Goal: Task Accomplishment & Management: Manage account settings

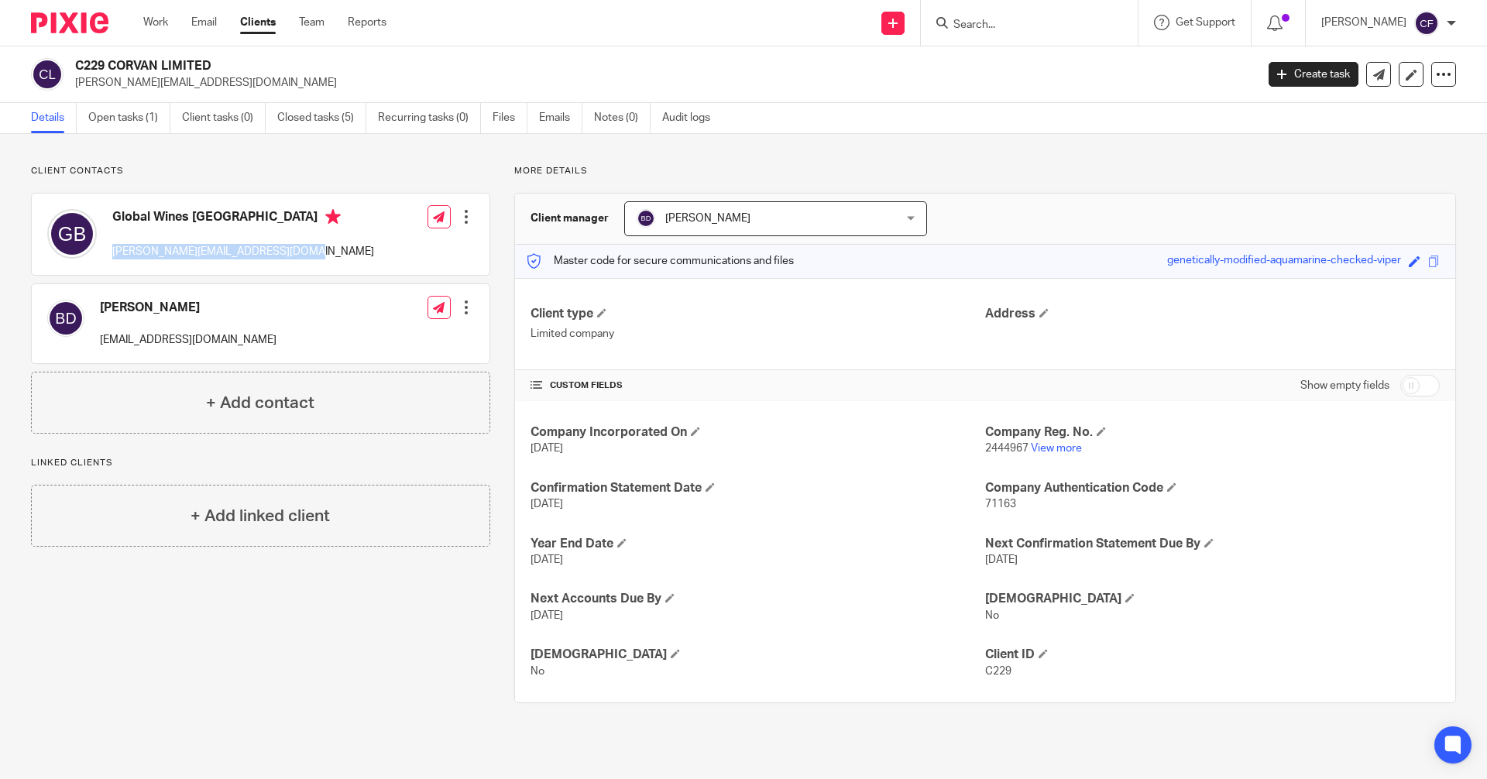
click at [268, 22] on link "Clients" at bounding box center [258, 22] width 36 height 15
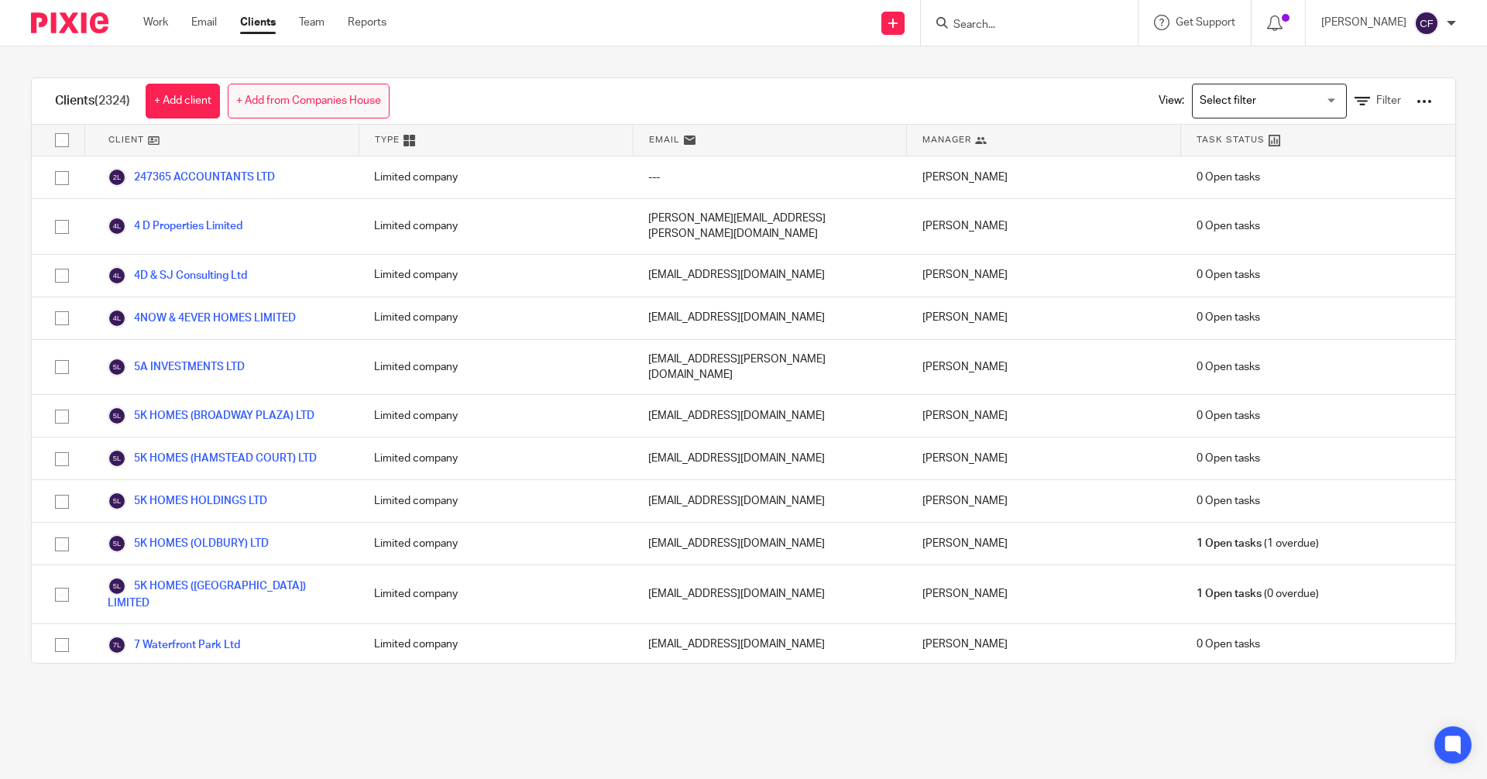
click at [306, 103] on link "+ Add from Companies House" at bounding box center [309, 101] width 162 height 35
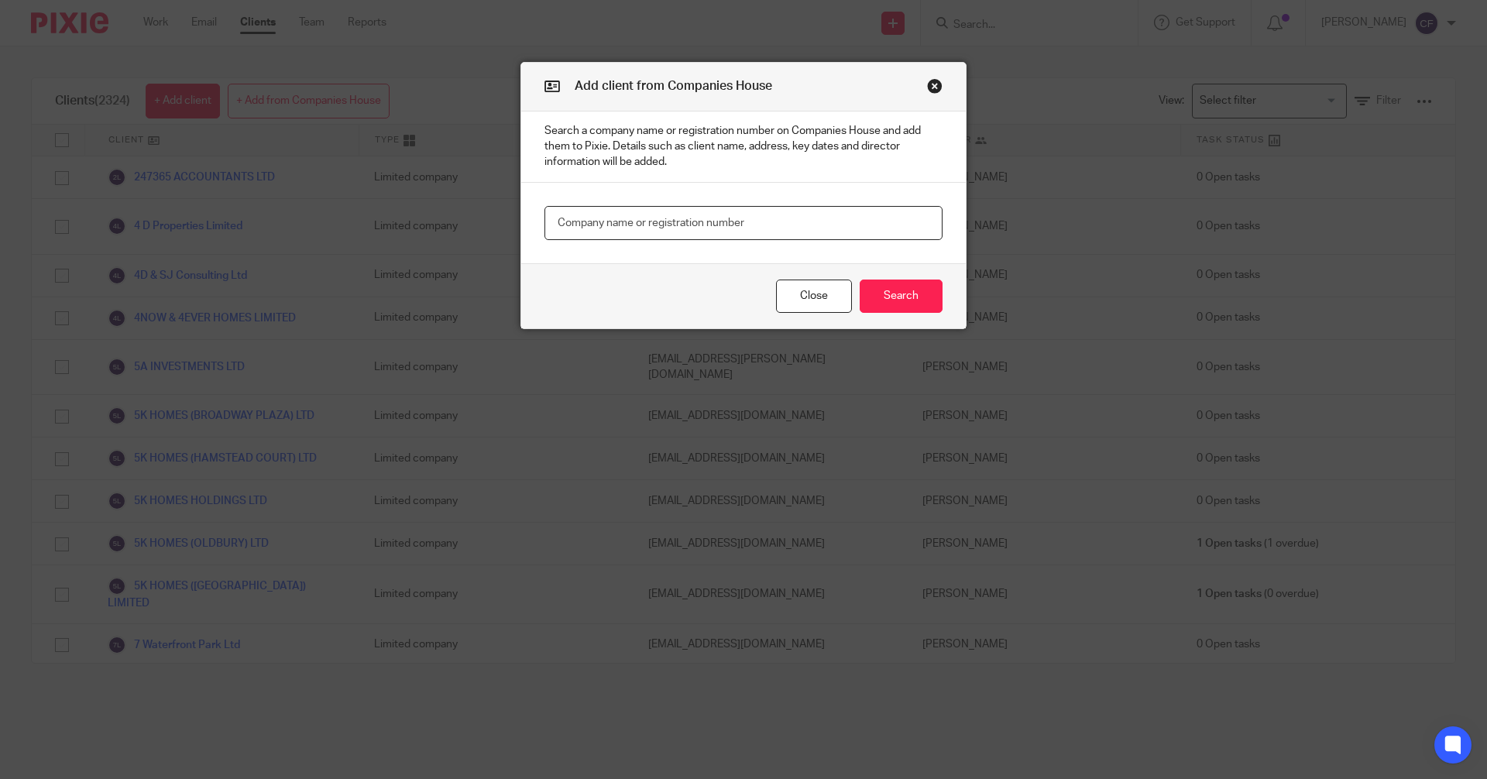
click at [600, 219] on input "text" at bounding box center [744, 223] width 398 height 35
type input "16734647"
click at [909, 291] on button "Search" at bounding box center [901, 296] width 83 height 33
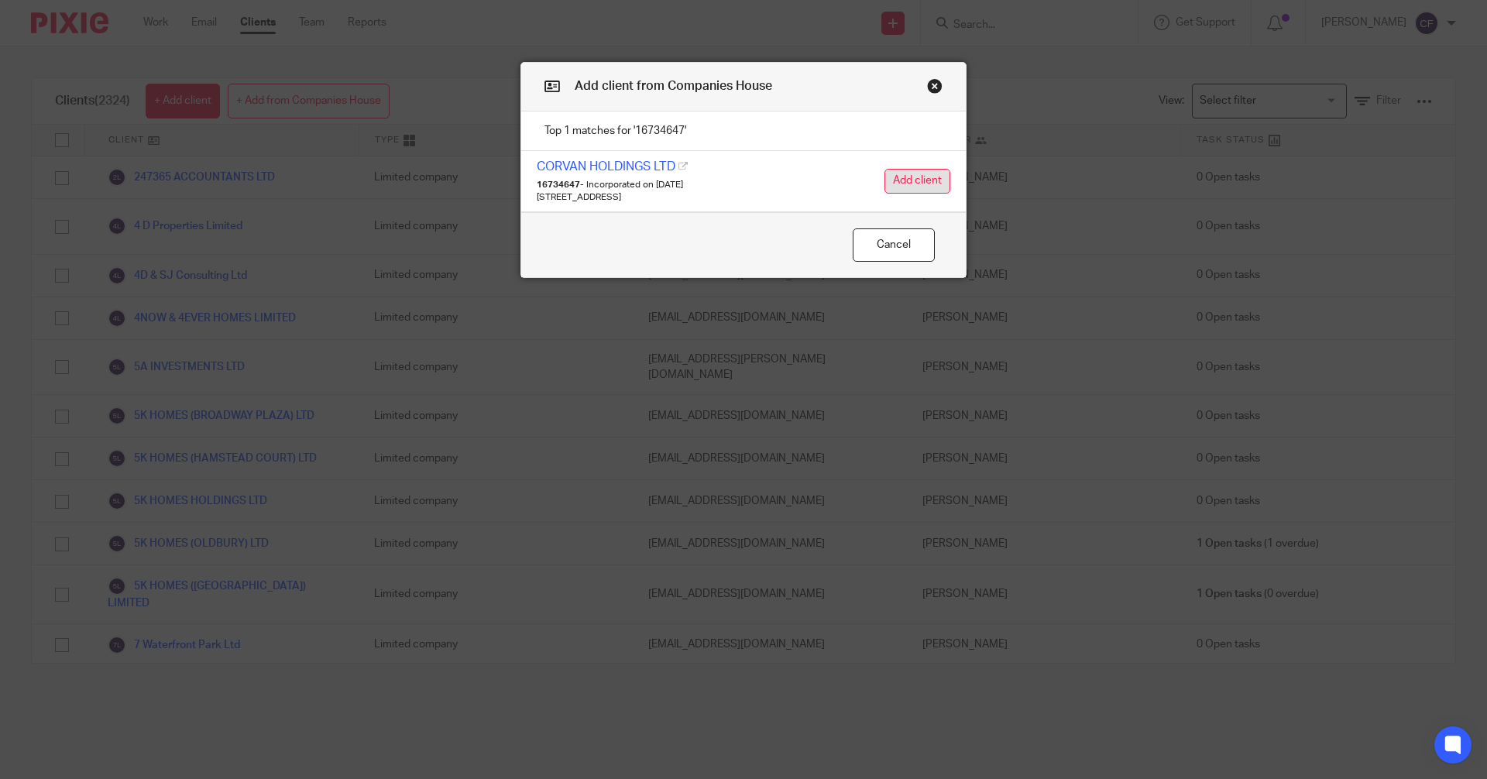
click at [906, 180] on button "Add client" at bounding box center [918, 181] width 66 height 25
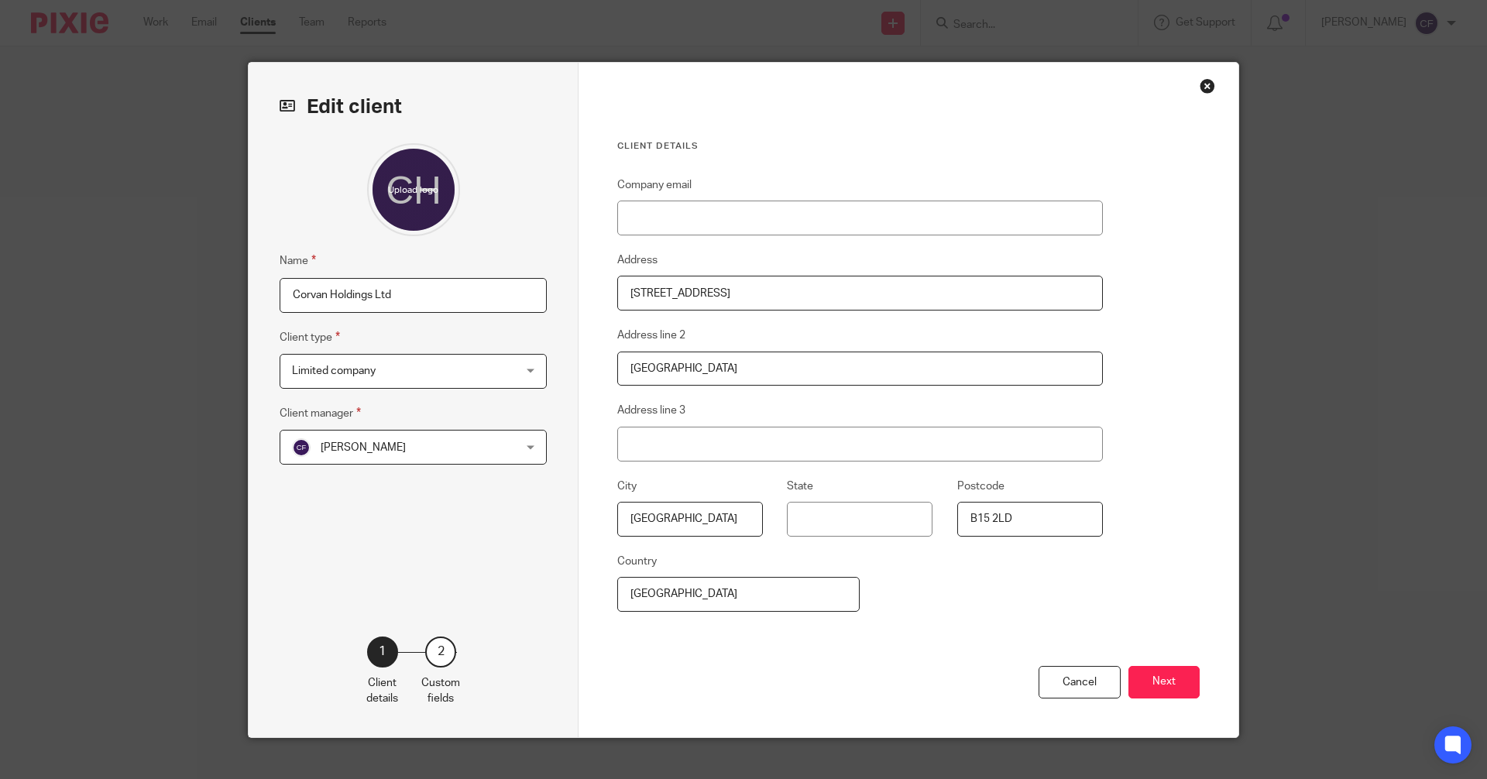
click at [287, 296] on input "Corvan Holdings Ltd" at bounding box center [413, 295] width 267 height 35
type input "C567 Corvan Holdings Ltd"
click at [1160, 683] on button "Next" at bounding box center [1164, 682] width 71 height 33
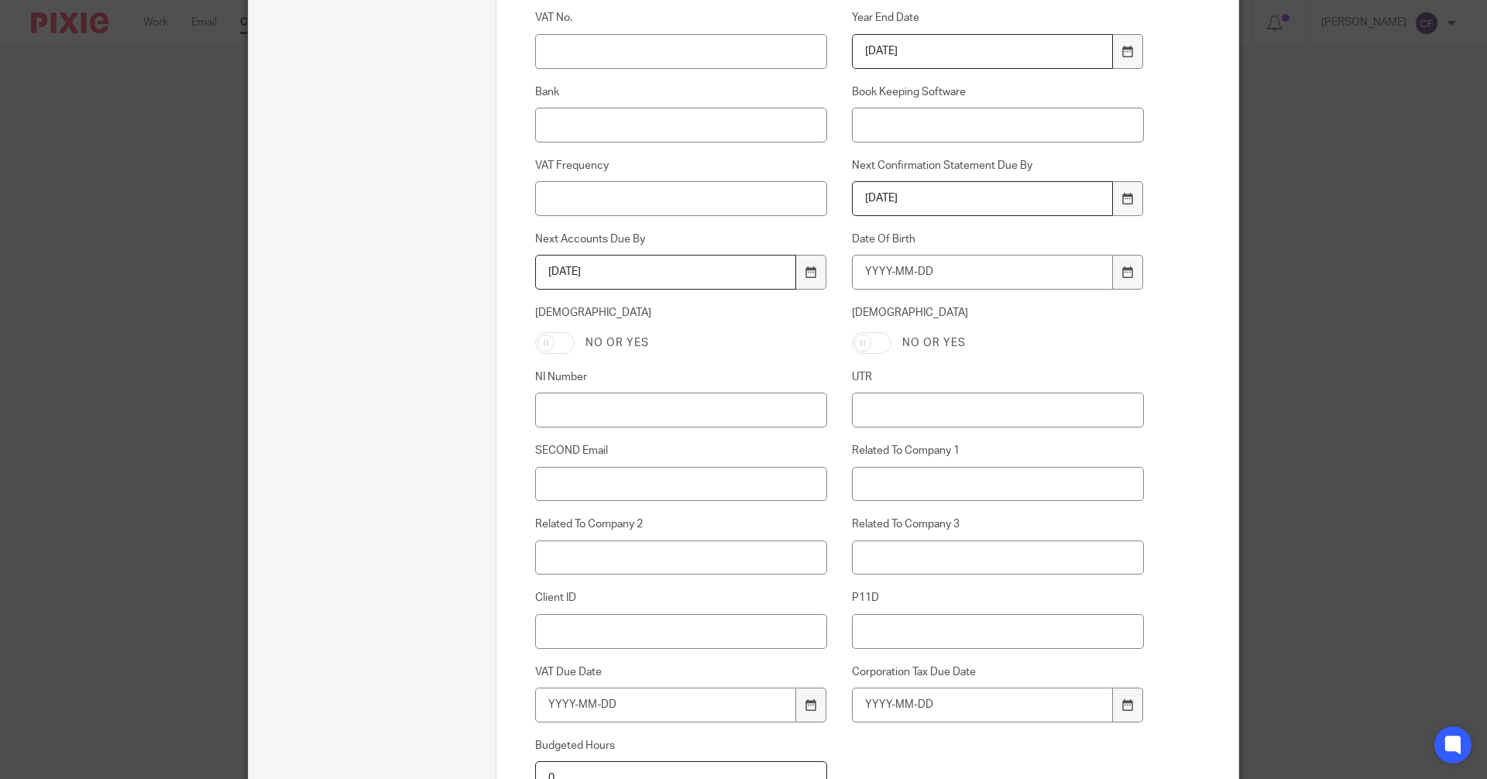
scroll to position [542, 0]
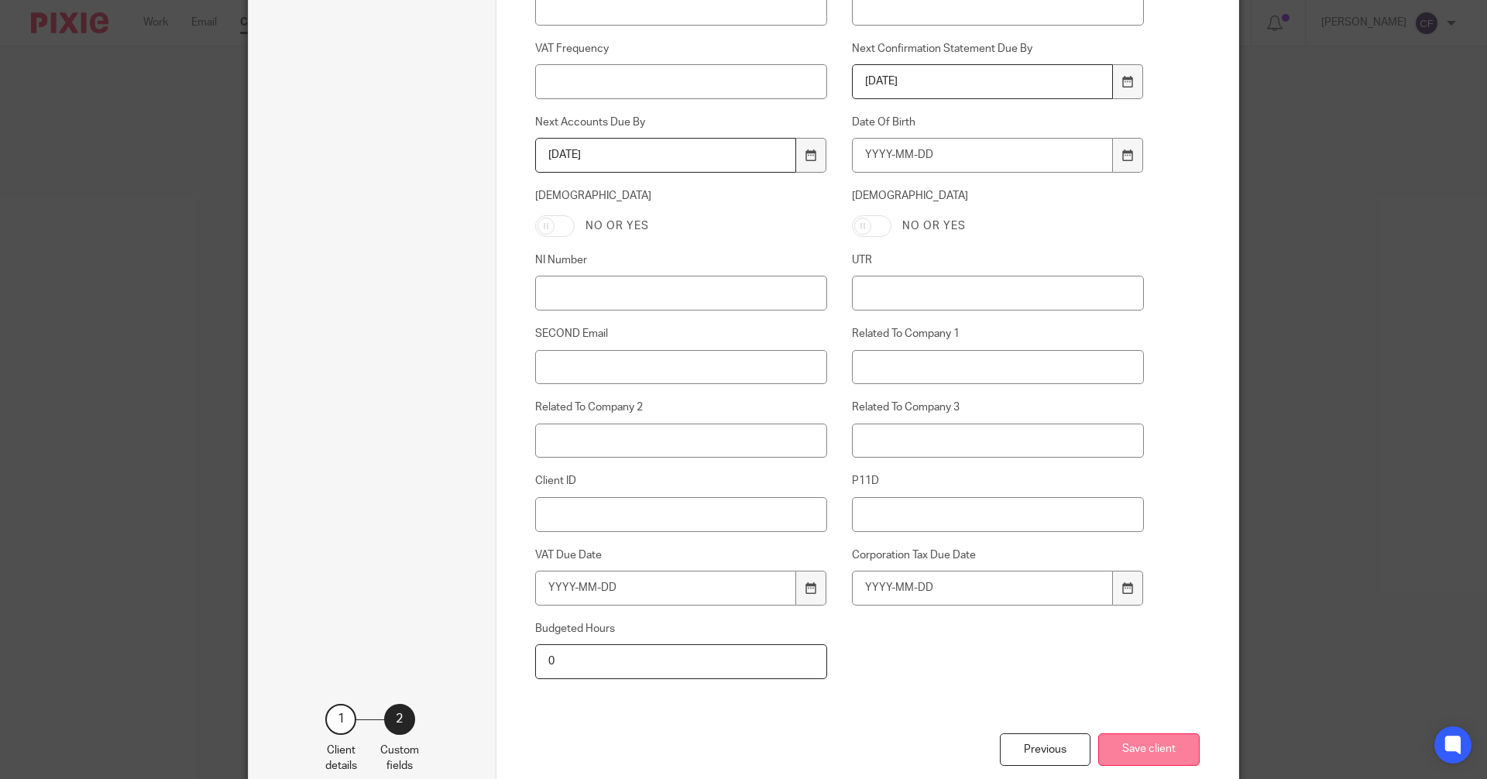
click at [1136, 744] on button "Save client" at bounding box center [1148, 750] width 101 height 33
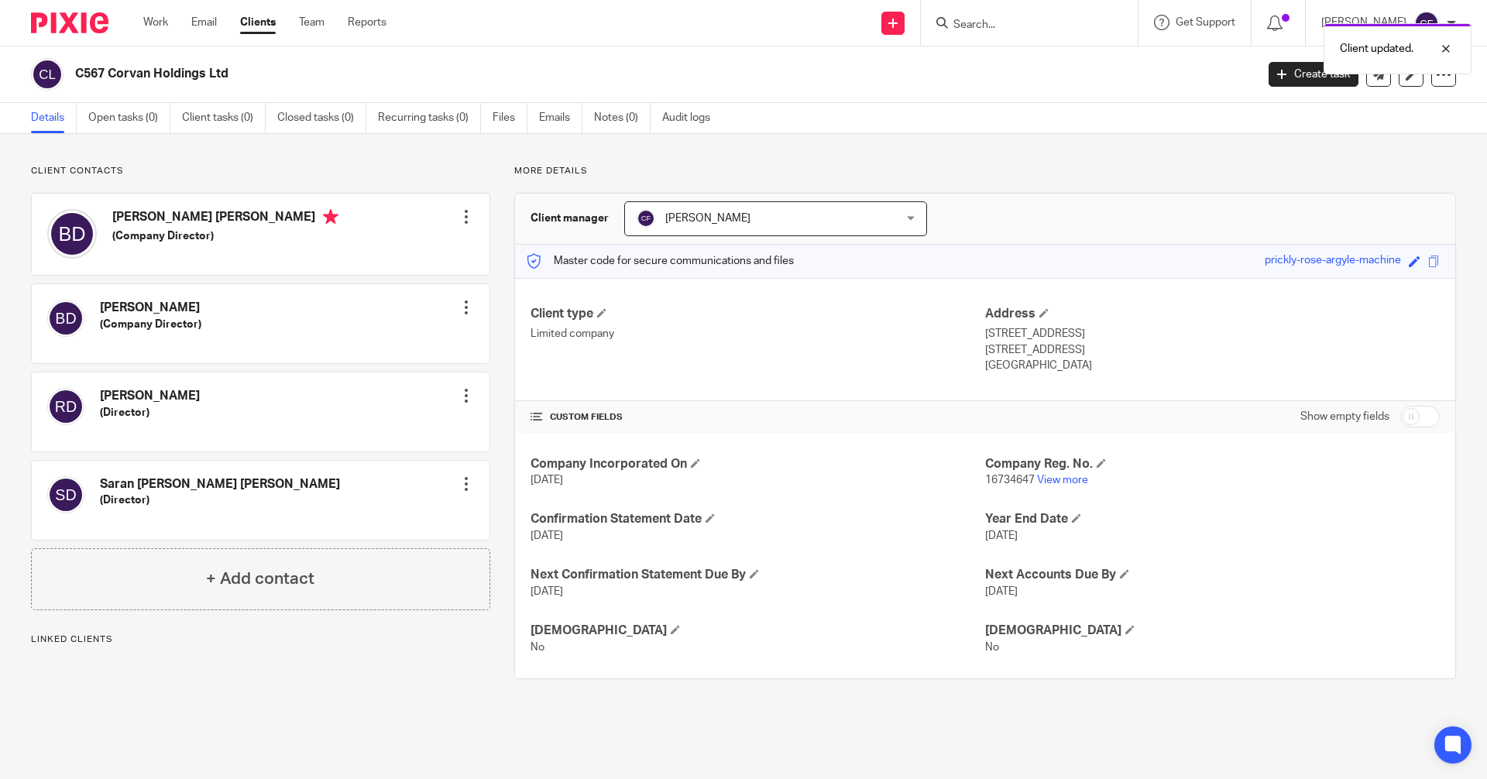
click at [995, 26] on div "Client updated." at bounding box center [1108, 44] width 728 height 59
click at [983, 27] on input "Search" at bounding box center [1021, 26] width 139 height 14
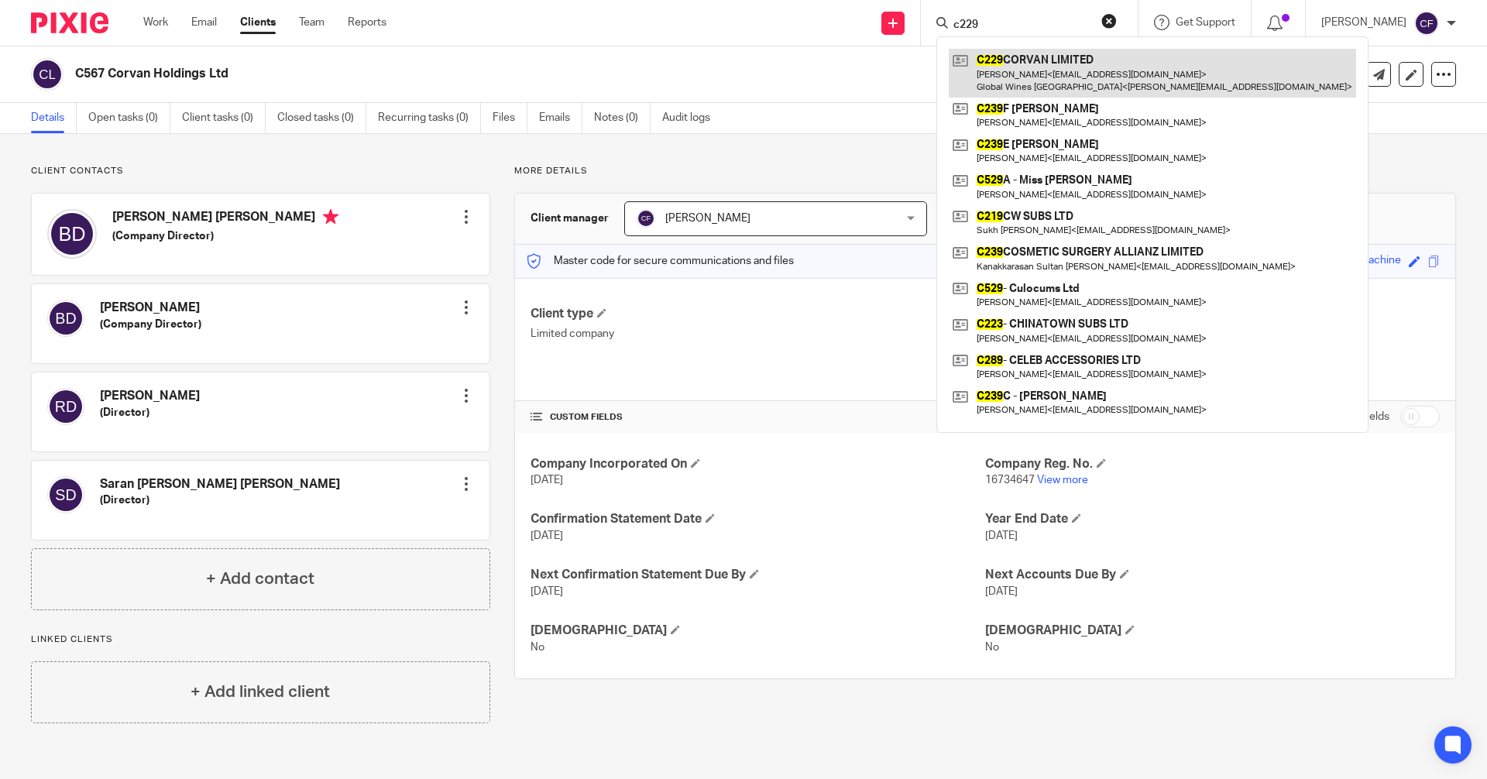
type input "c229"
click at [1070, 77] on link at bounding box center [1152, 73] width 407 height 48
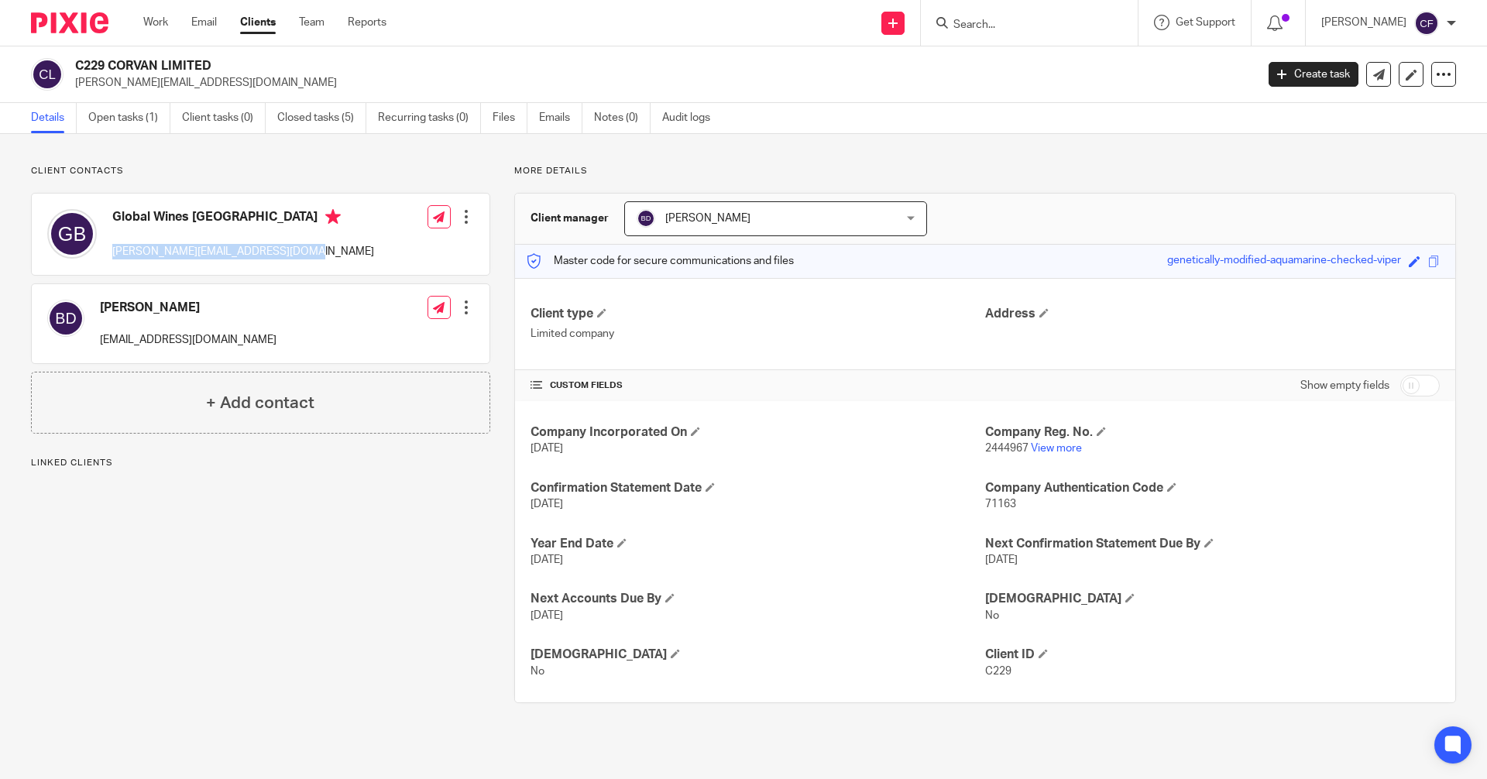
drag, startPoint x: 296, startPoint y: 253, endPoint x: 110, endPoint y: 268, distance: 186.5
click at [110, 268] on div "Global Wines [GEOGRAPHIC_DATA] [PERSON_NAME][EMAIL_ADDRESS][DOMAIN_NAME] Edit c…" at bounding box center [261, 234] width 458 height 81
copy p "[PERSON_NAME][EMAIL_ADDRESS][DOMAIN_NAME]"
click at [984, 23] on input "Search" at bounding box center [1021, 26] width 139 height 14
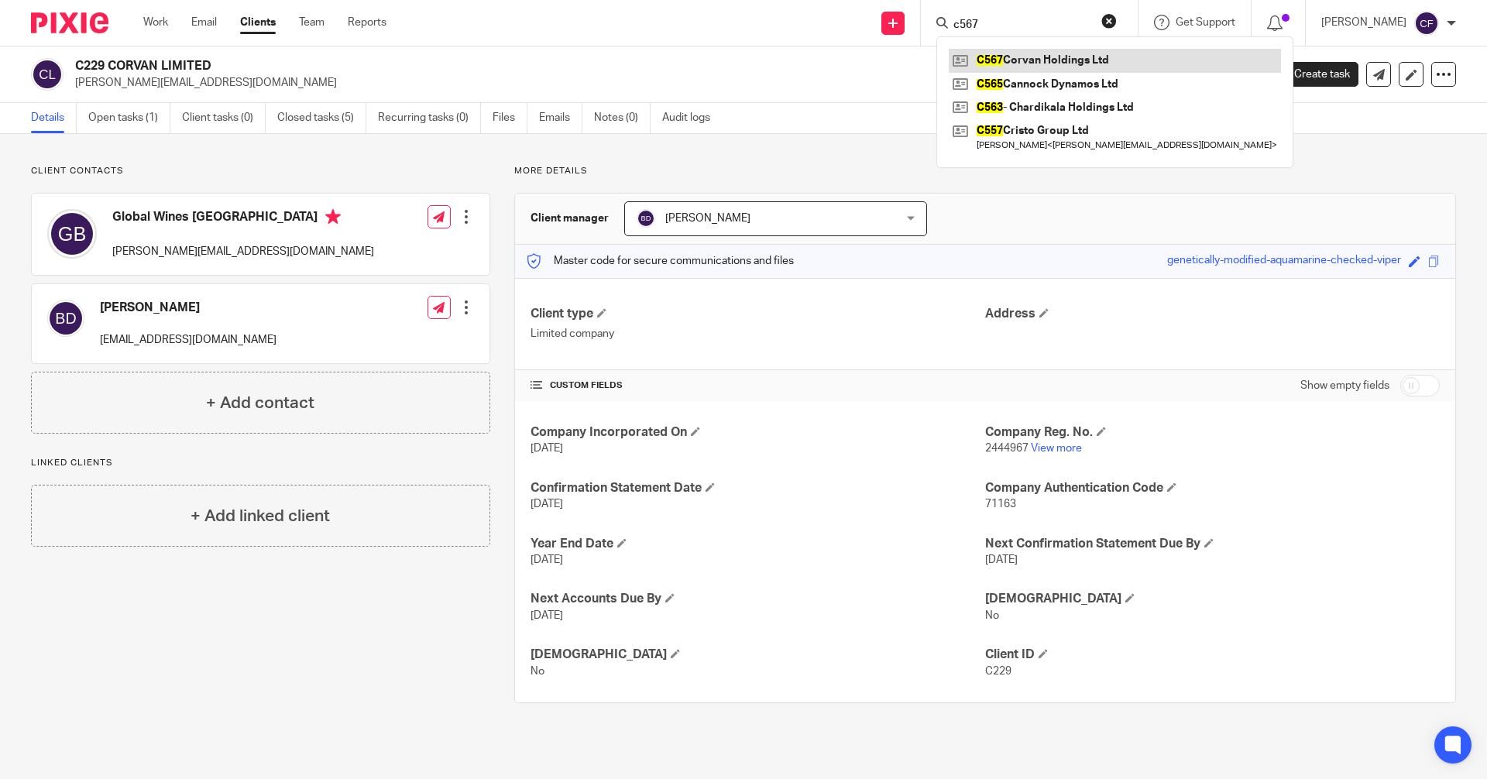
type input "c567"
click at [1080, 62] on link at bounding box center [1115, 60] width 332 height 23
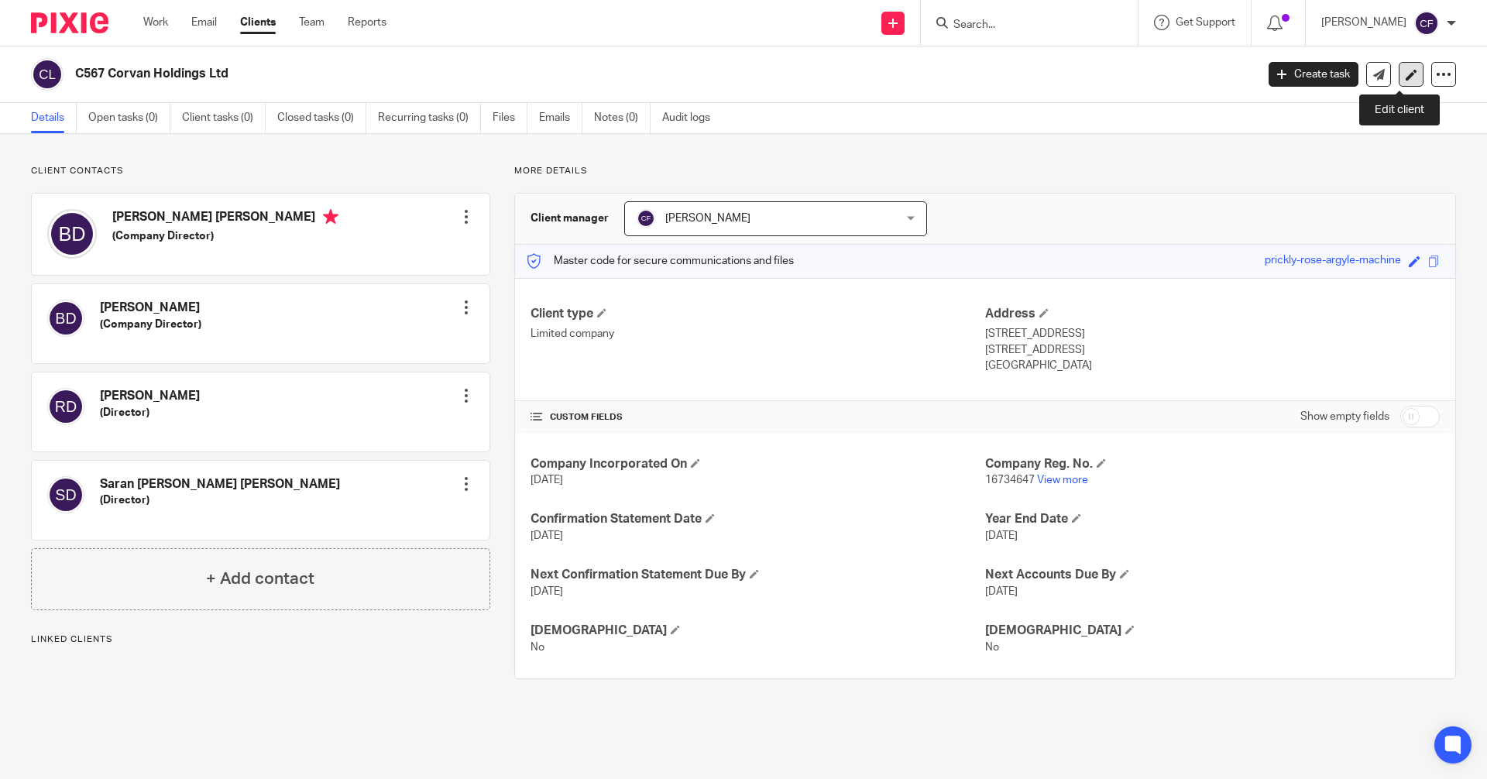
click at [1399, 70] on link at bounding box center [1411, 74] width 25 height 25
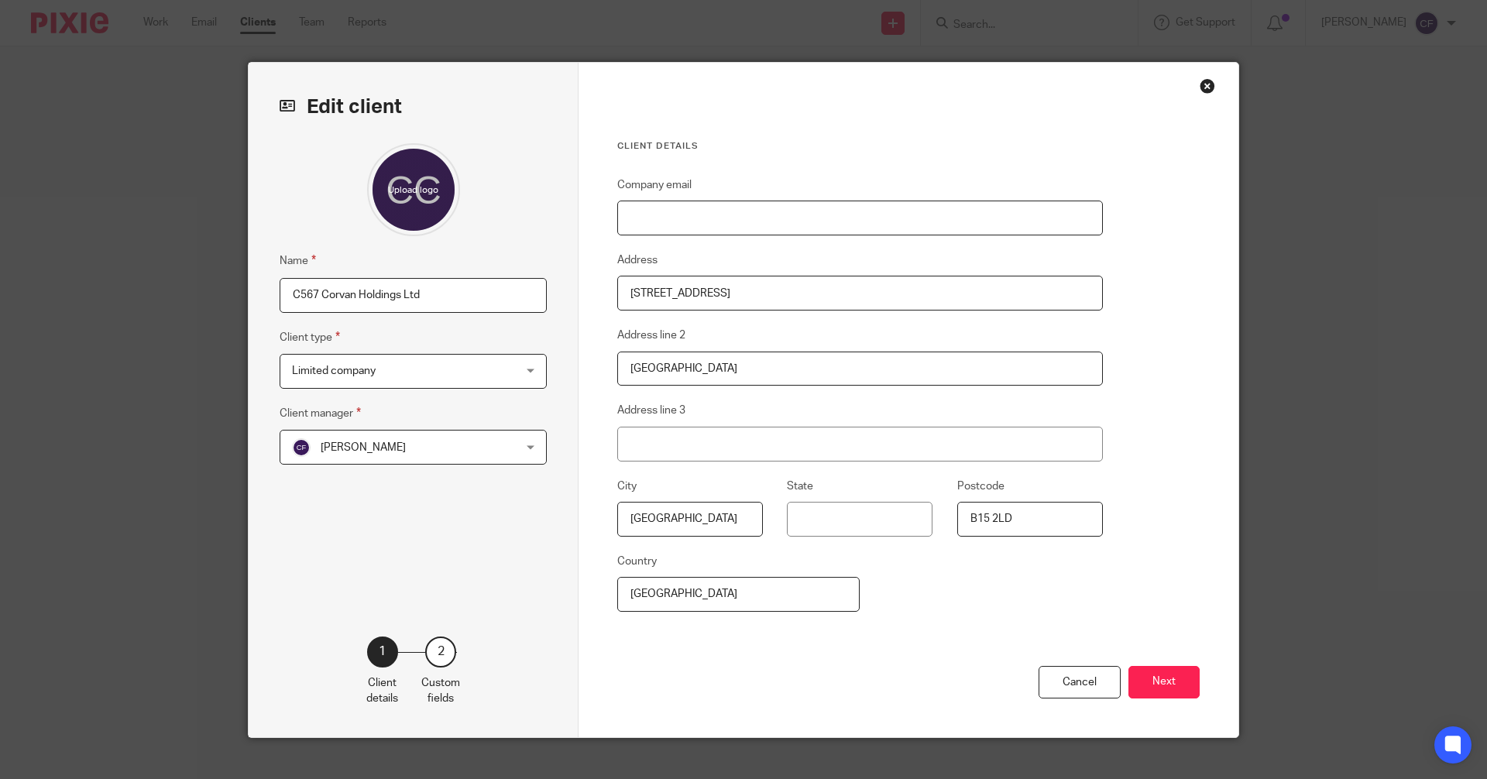
click at [643, 223] on input "Company email" at bounding box center [860, 218] width 486 height 35
paste input "[PERSON_NAME][EMAIL_ADDRESS][DOMAIN_NAME]"
type input "[PERSON_NAME][EMAIL_ADDRESS][DOMAIN_NAME]"
click at [1156, 686] on button "Next" at bounding box center [1164, 682] width 71 height 33
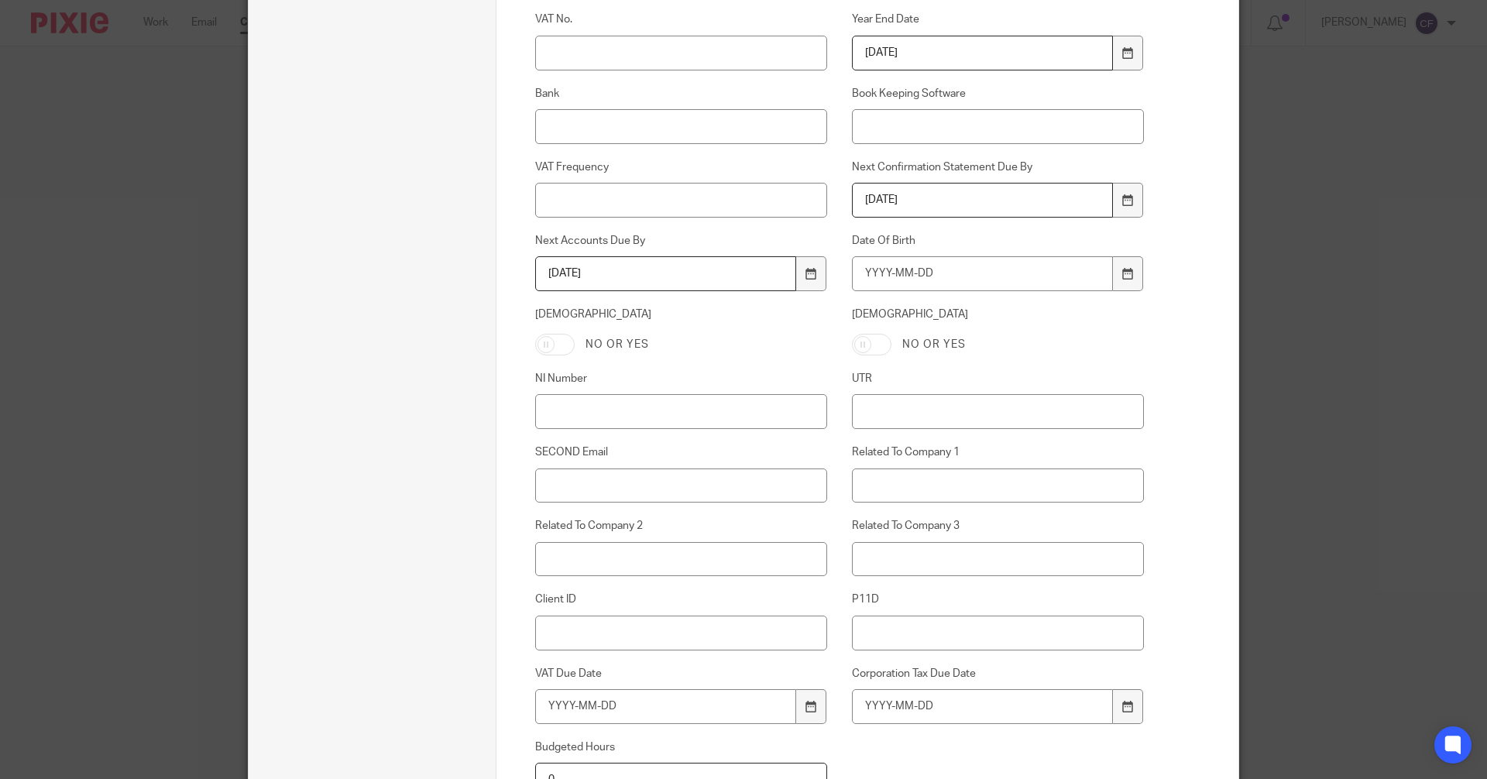
scroll to position [542, 0]
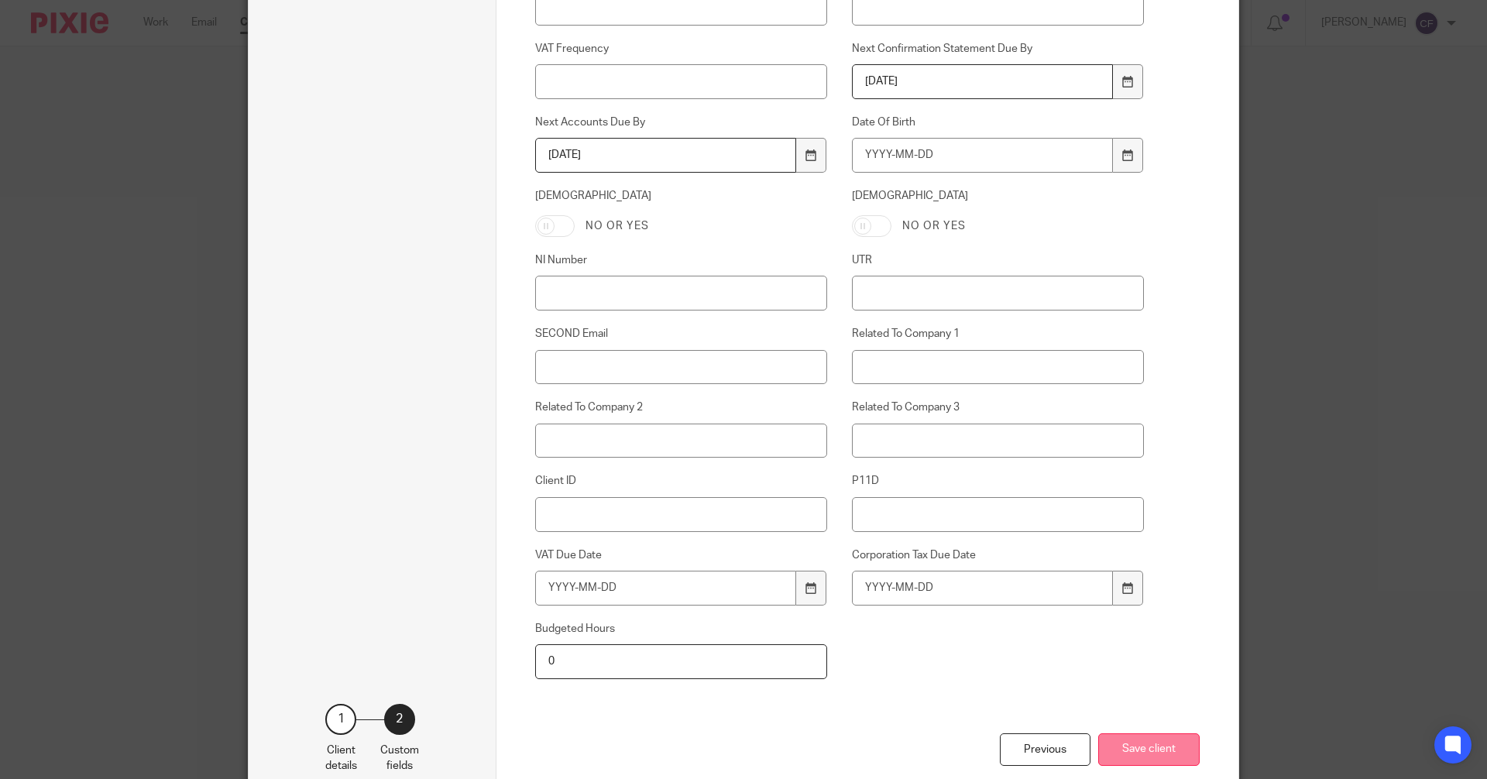
click at [1158, 748] on button "Save client" at bounding box center [1148, 750] width 101 height 33
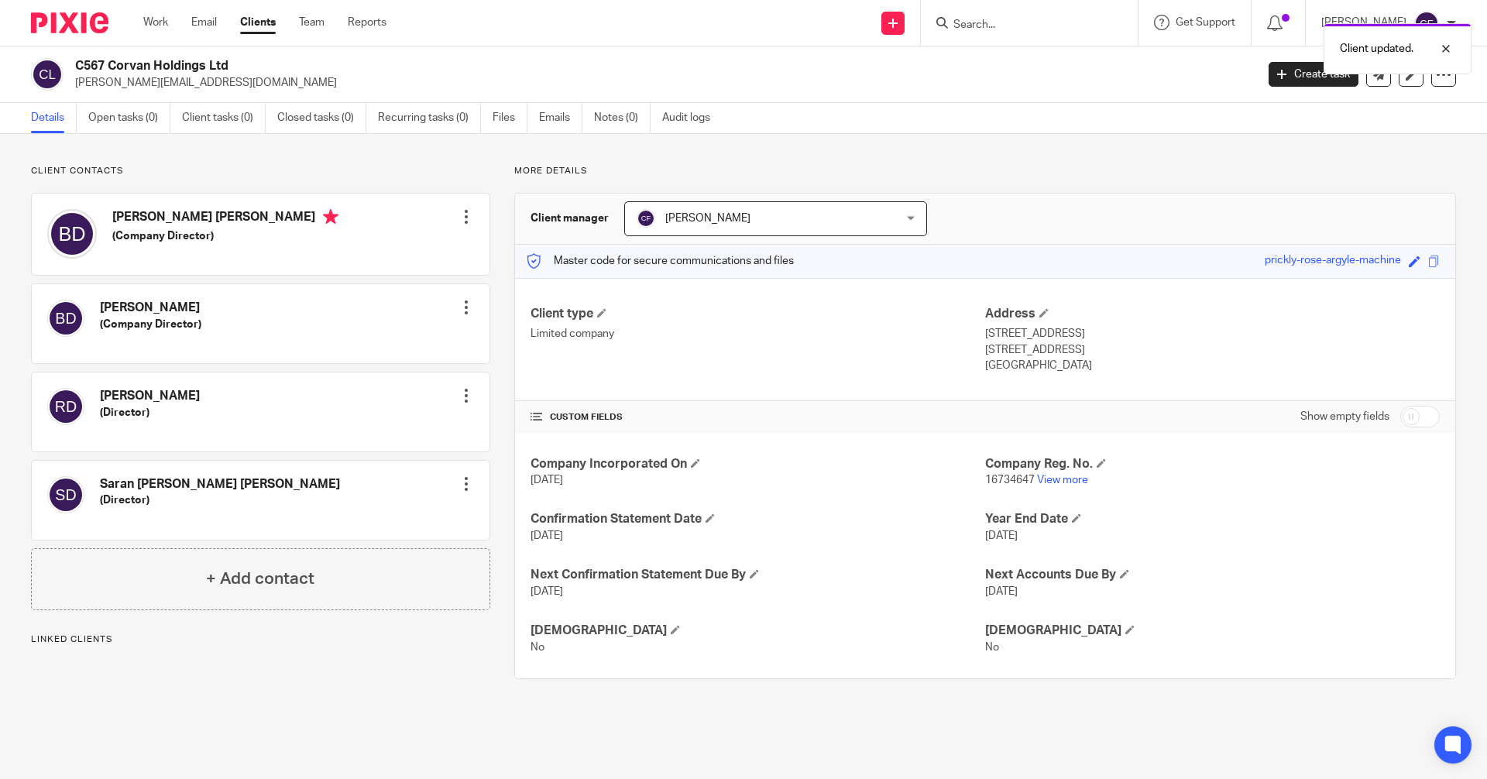
click at [464, 215] on div at bounding box center [466, 216] width 15 height 15
click at [354, 250] on link "Edit contact" at bounding box center [393, 251] width 148 height 22
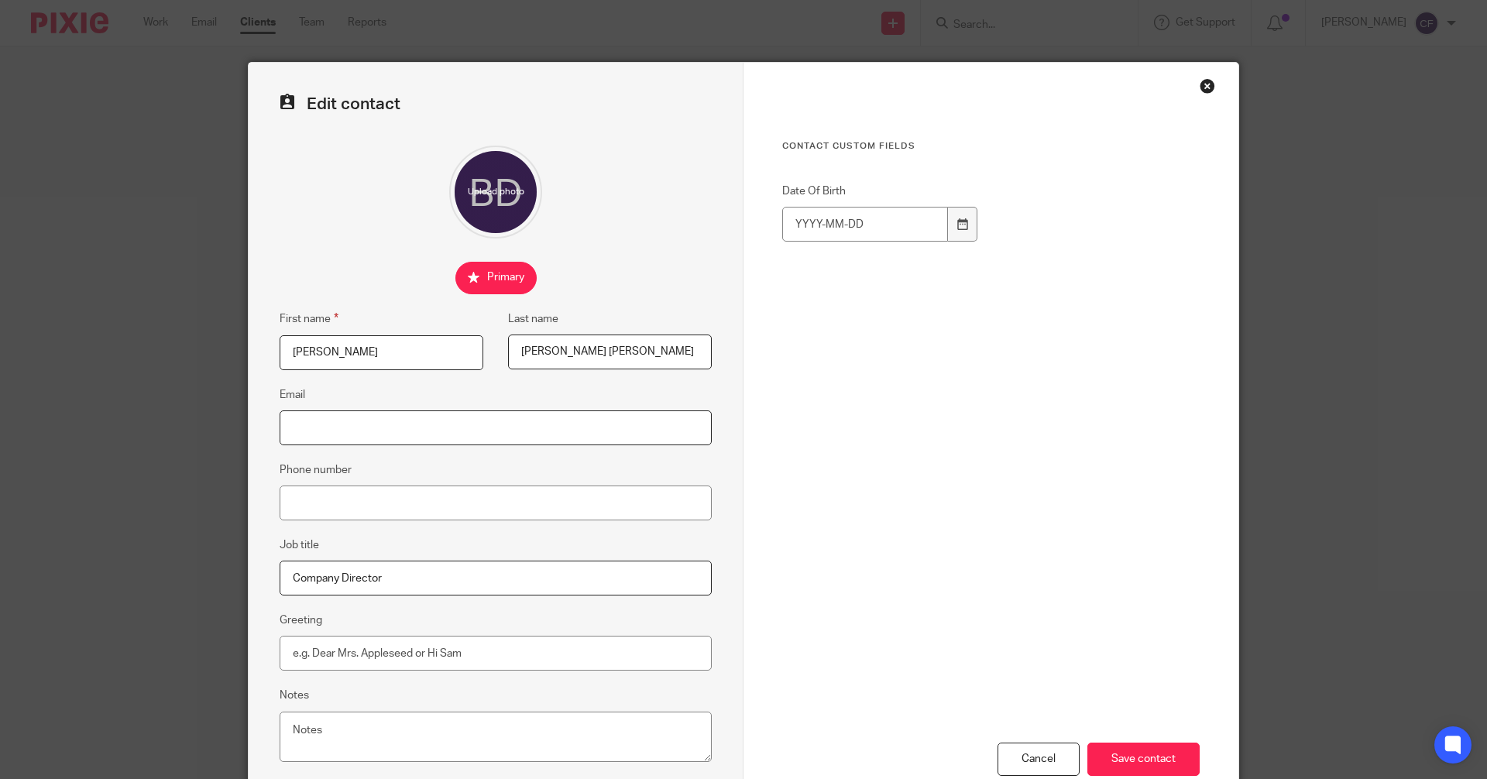
click at [319, 423] on input "Email" at bounding box center [496, 428] width 432 height 35
paste input "[PERSON_NAME][EMAIL_ADDRESS][DOMAIN_NAME]"
type input "[PERSON_NAME][EMAIL_ADDRESS][DOMAIN_NAME]"
click at [989, 500] on div "Cancel Save contact" at bounding box center [991, 657] width 418 height 314
click at [1150, 760] on input "Save contact" at bounding box center [1144, 759] width 112 height 33
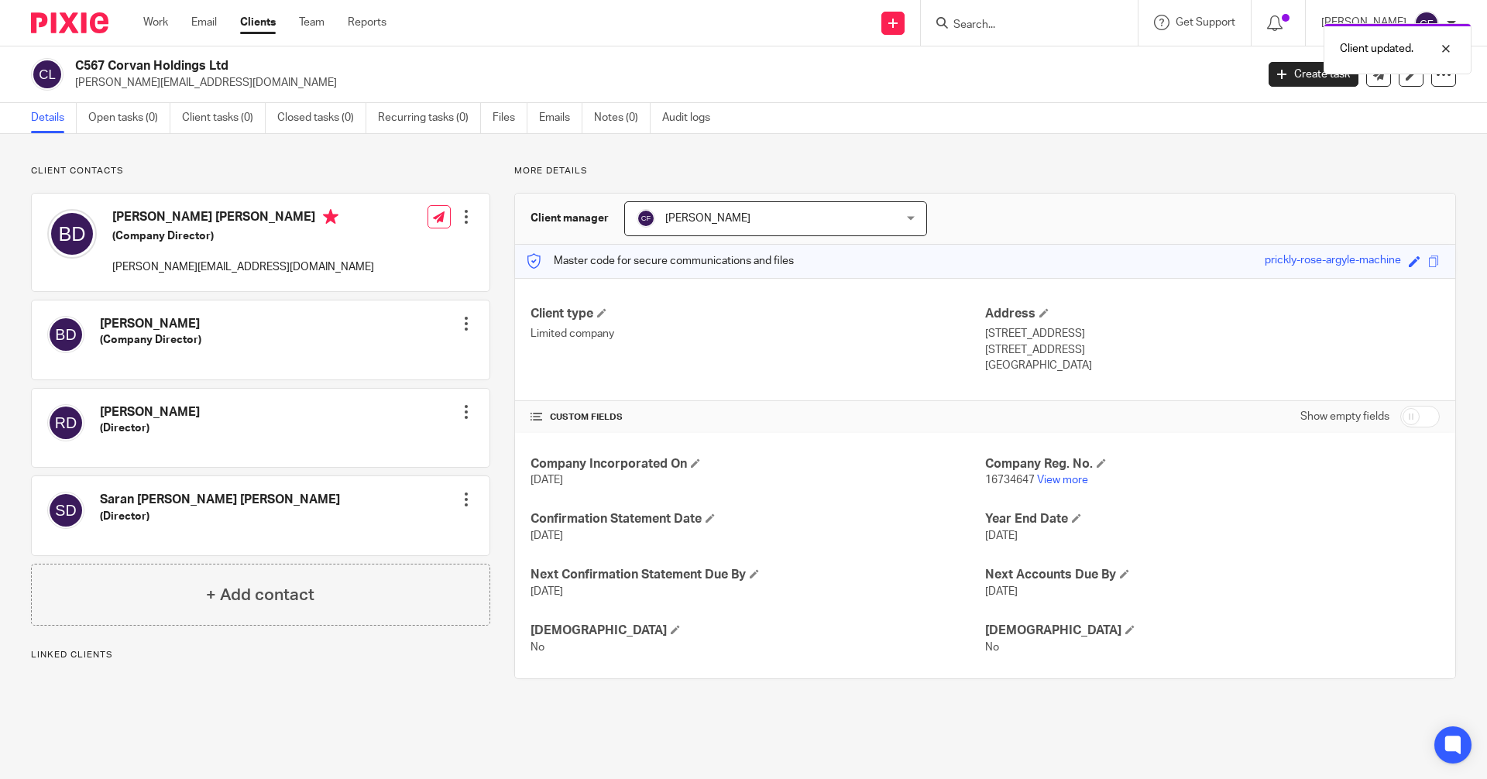
click at [997, 22] on div "Client updated." at bounding box center [1108, 44] width 728 height 59
click at [986, 31] on input "Search" at bounding box center [1021, 26] width 139 height 14
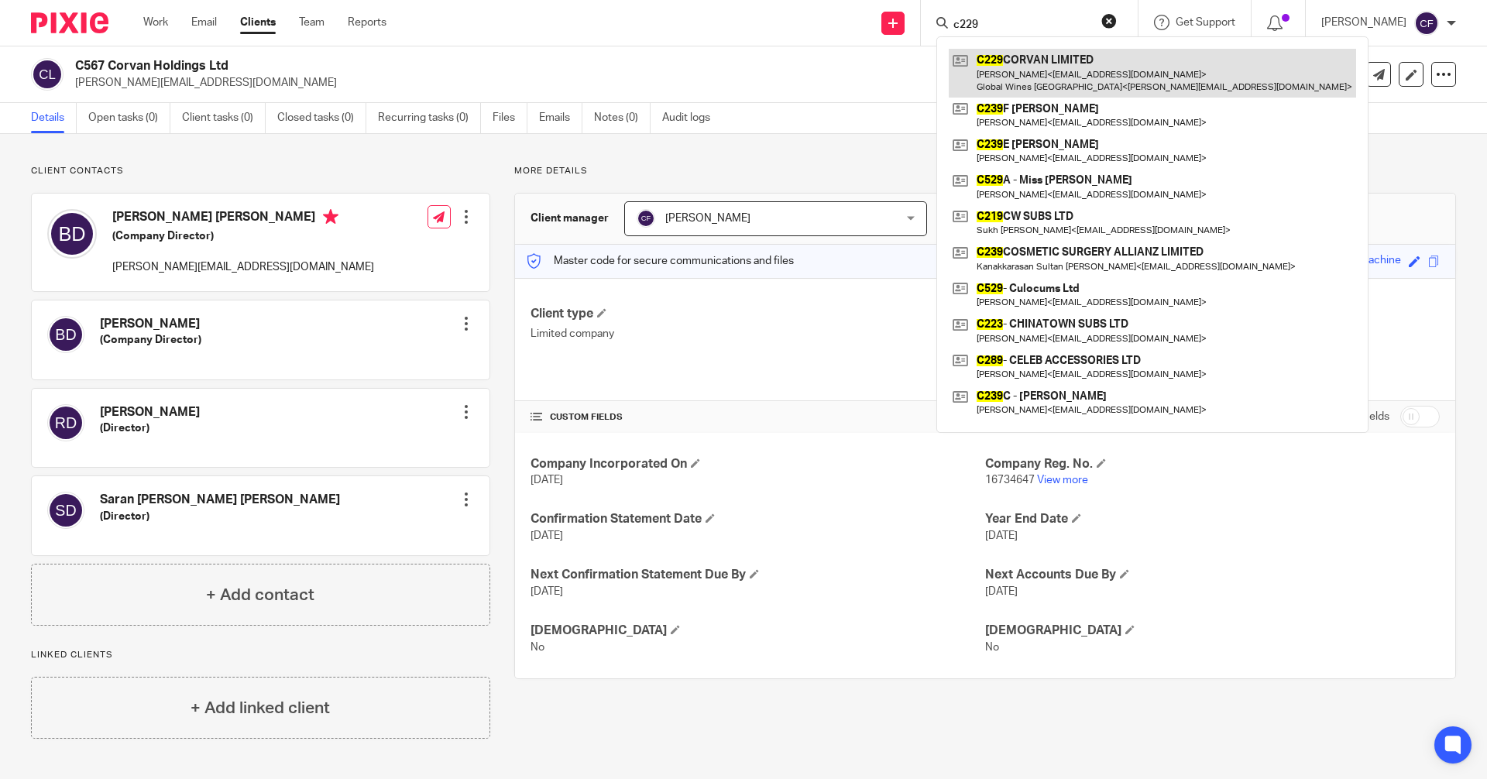
type input "c229"
click at [1024, 68] on link at bounding box center [1152, 73] width 407 height 48
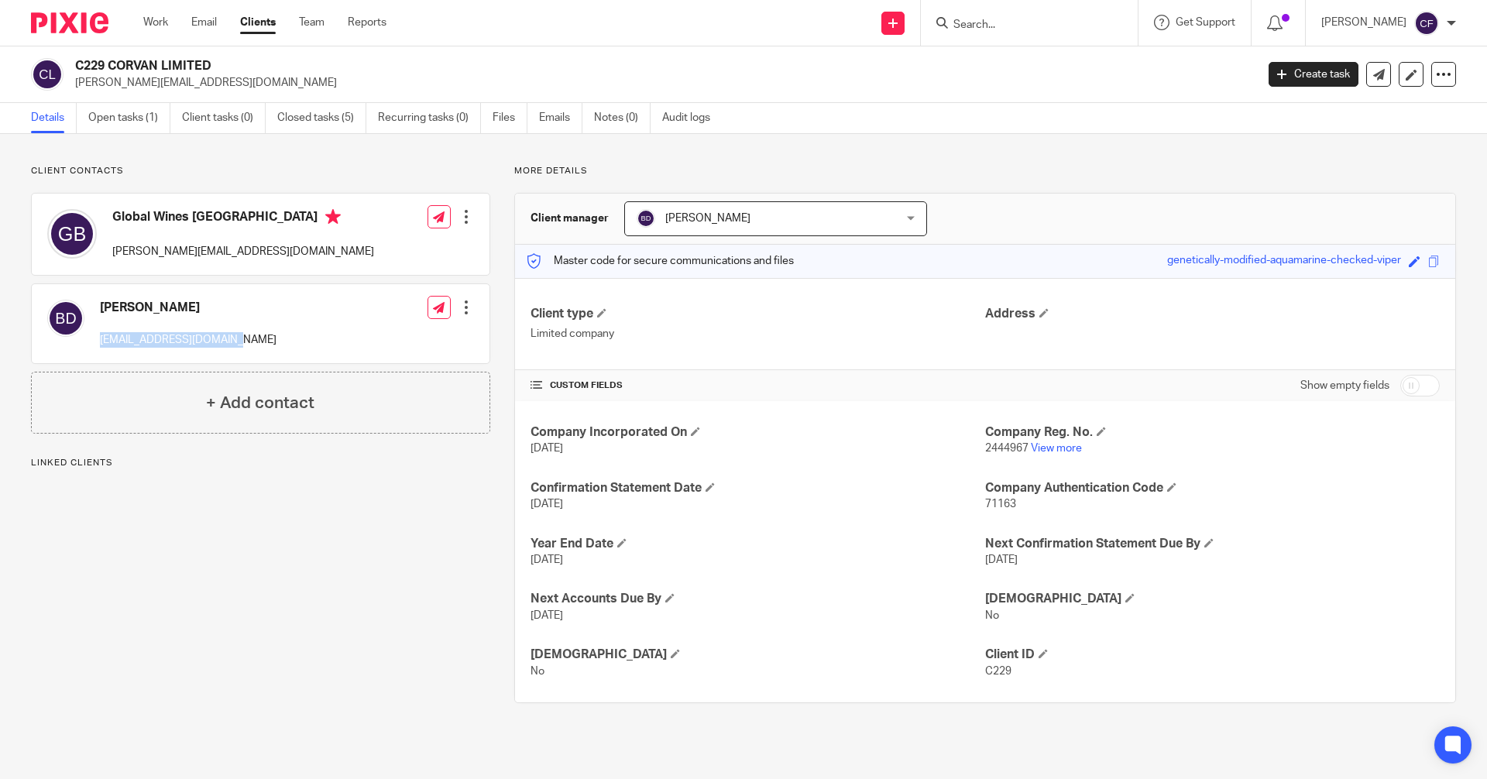
drag, startPoint x: 239, startPoint y: 347, endPoint x: 100, endPoint y: 354, distance: 138.8
click at [100, 354] on div "Binnie Dulay binniedulay@hotmail.com Edit contact Create client from contact Ex…" at bounding box center [261, 323] width 458 height 79
copy p "binniedulay@hotmail.com"
click at [1027, 25] on input "Search" at bounding box center [1021, 26] width 139 height 14
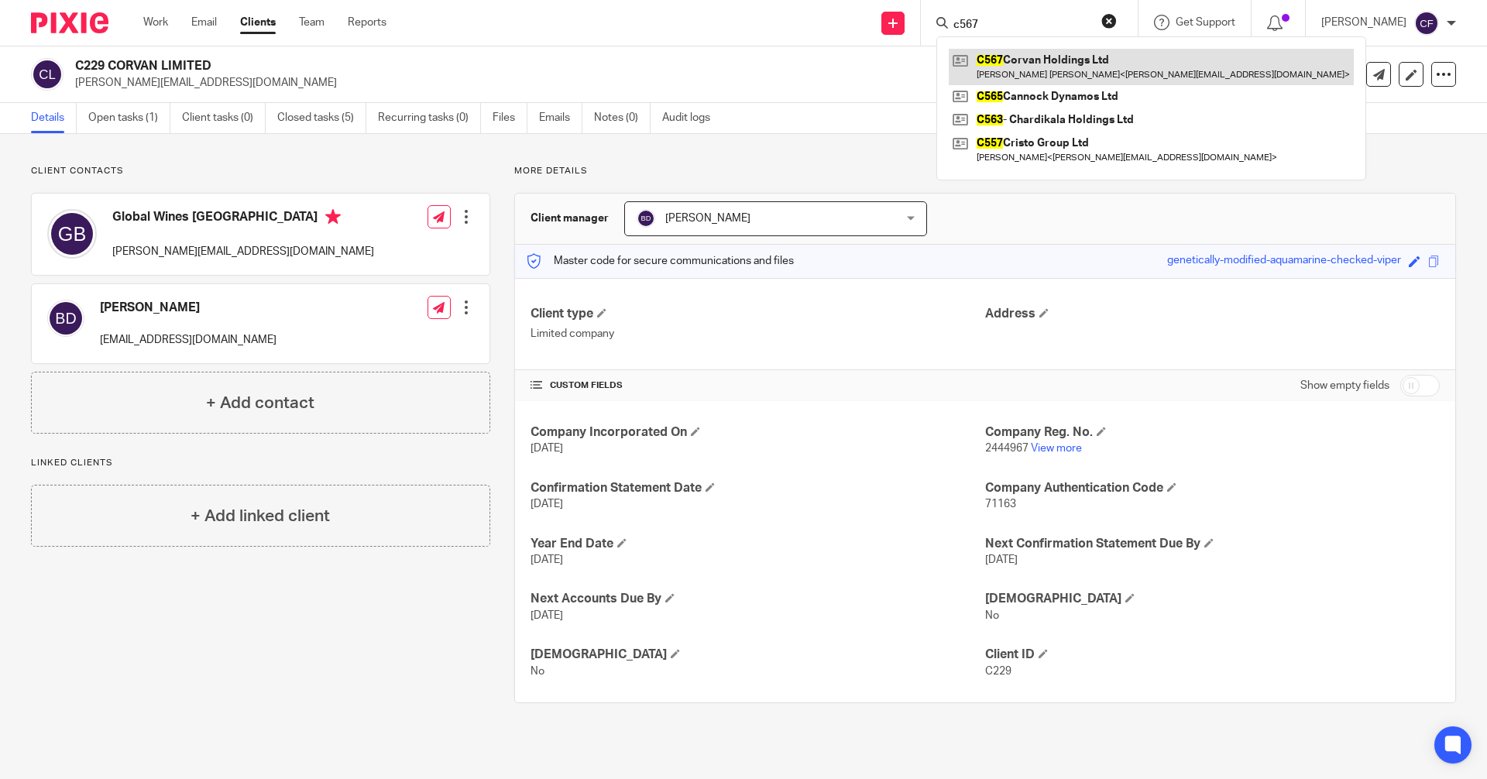
type input "c567"
click at [1070, 72] on link at bounding box center [1151, 67] width 405 height 36
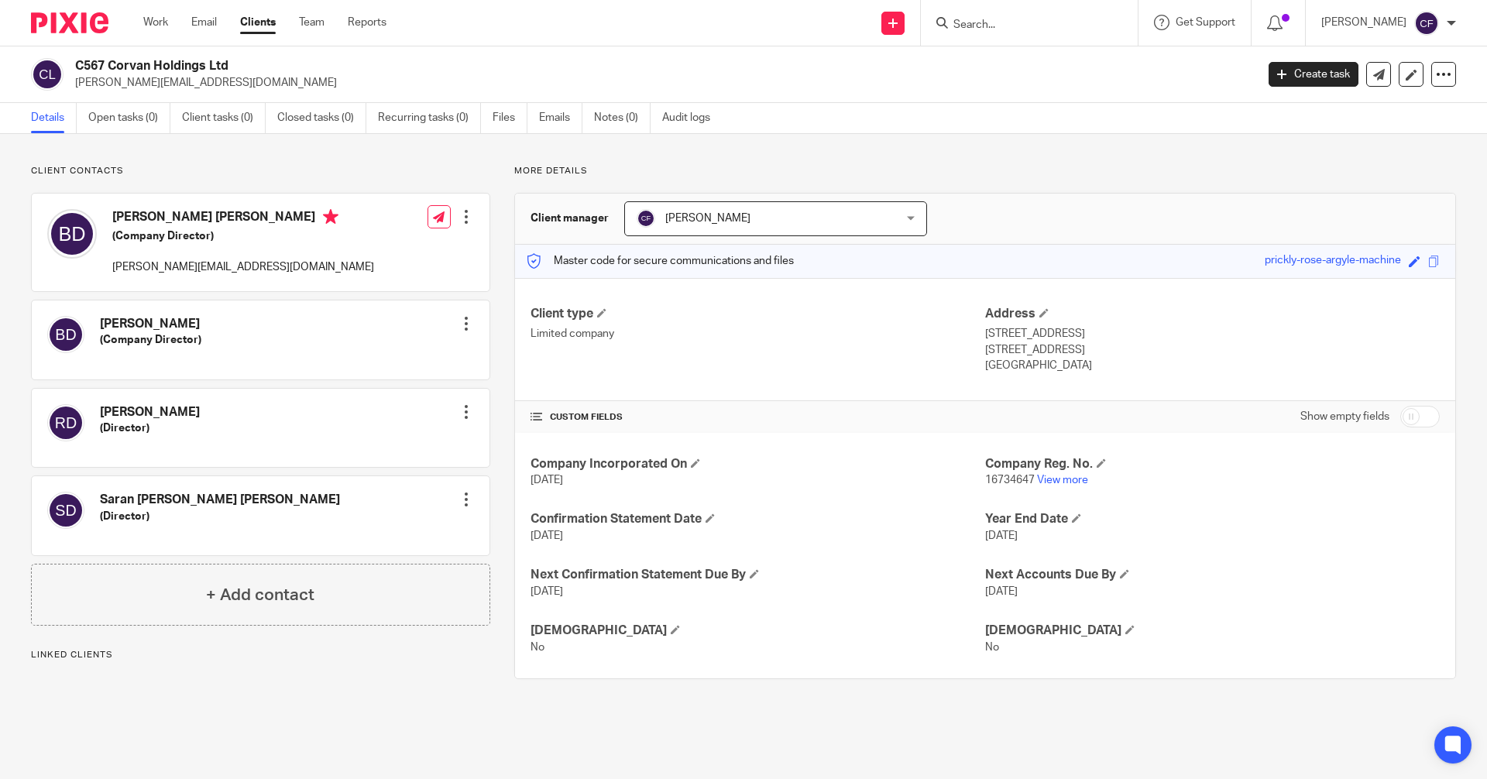
click at [460, 328] on div at bounding box center [466, 323] width 15 height 15
click at [368, 356] on link "Edit contact" at bounding box center [393, 358] width 148 height 22
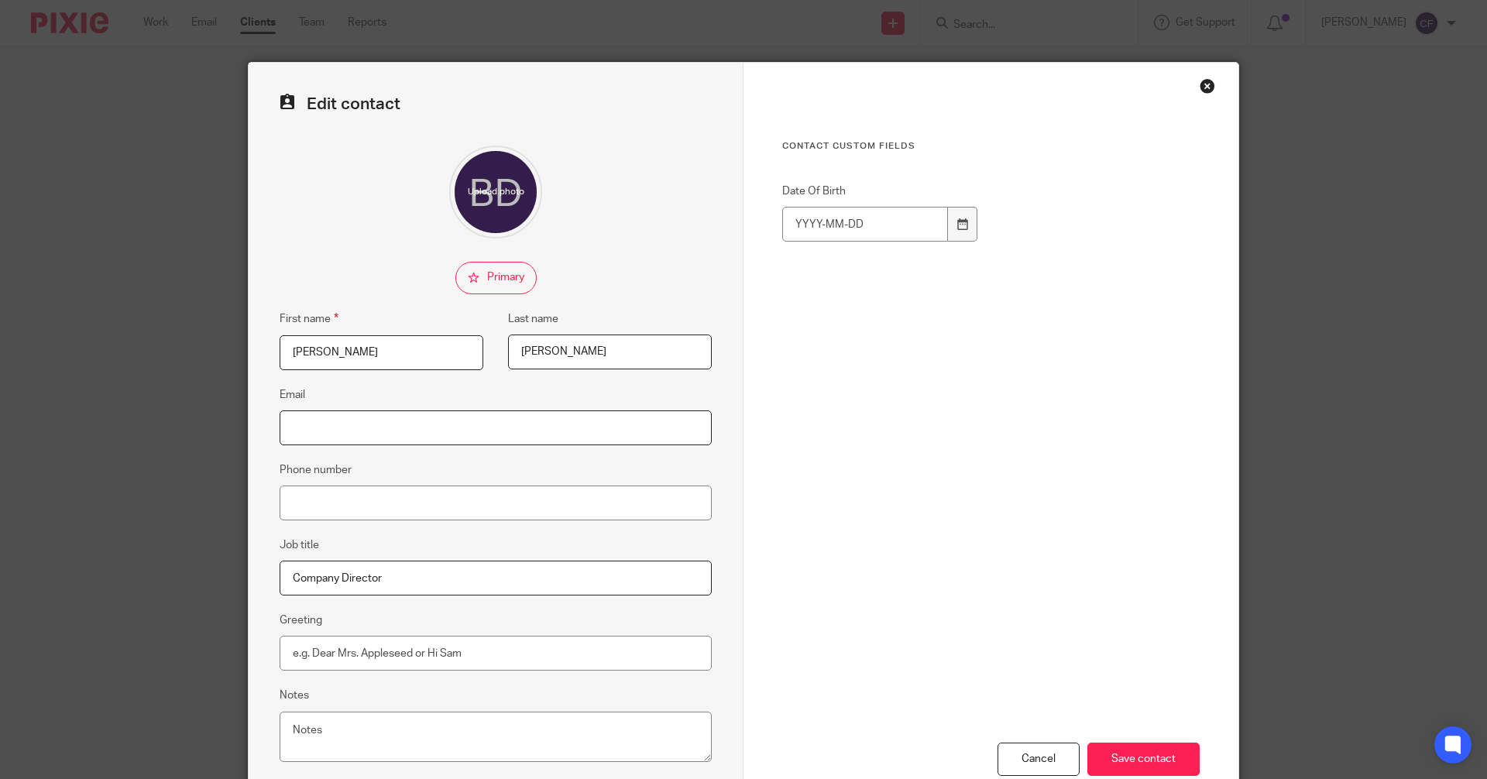
click at [325, 427] on input "Email" at bounding box center [496, 428] width 432 height 35
paste input "[EMAIL_ADDRESS][DOMAIN_NAME]"
type input "[EMAIL_ADDRESS][DOMAIN_NAME]"
click at [1133, 762] on input "Save contact" at bounding box center [1144, 759] width 112 height 33
